Goal: Communication & Community: Answer question/provide support

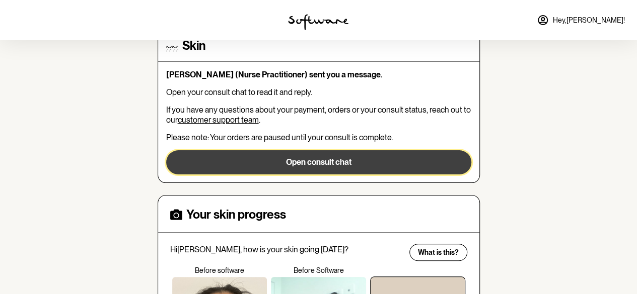
click at [326, 162] on button "Open consult chat" at bounding box center [318, 162] width 305 height 24
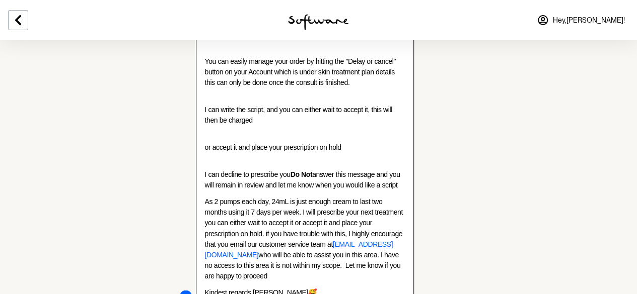
scroll to position [774, 0]
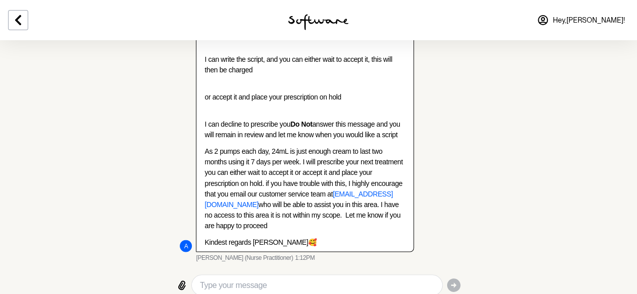
click at [245, 279] on textarea "Type your message" at bounding box center [316, 285] width 233 height 12
drag, startPoint x: 235, startPoint y: 271, endPoint x: 331, endPoint y: 263, distance: 96.4
click at [331, 275] on div "ok thanks, I will wait to accept" at bounding box center [317, 285] width 250 height 20
type textarea "ok thanks, you can prescribe the script"
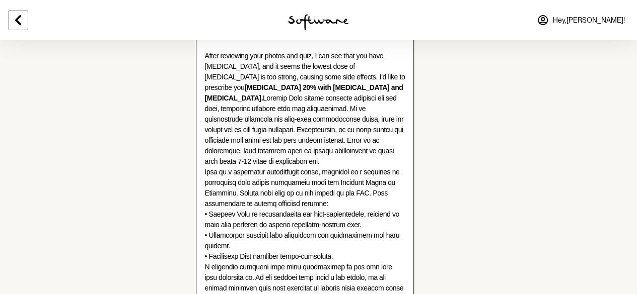
scroll to position [271, 0]
